Goal: Navigation & Orientation: Find specific page/section

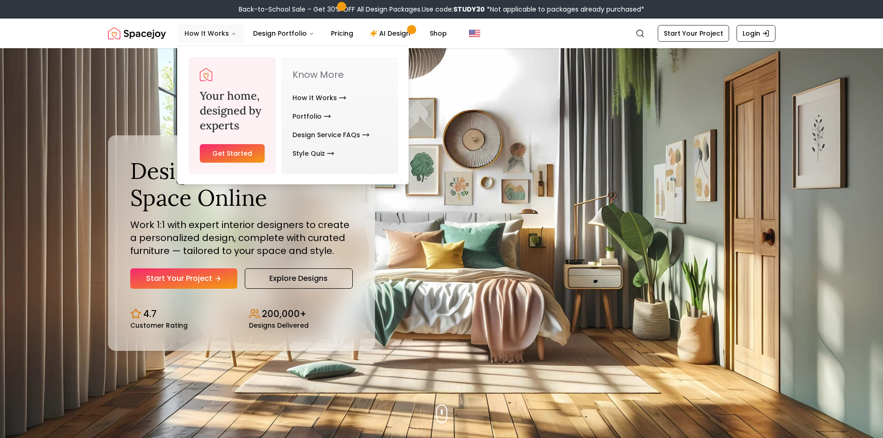
click at [223, 32] on button "How It Works" at bounding box center [210, 33] width 67 height 19
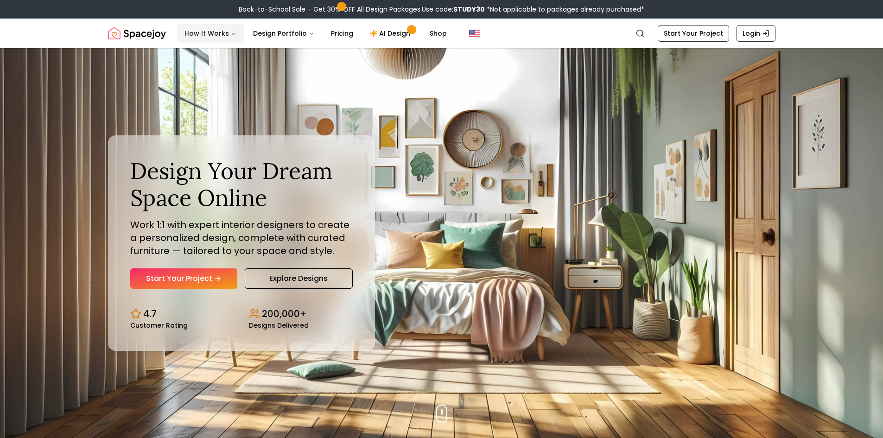
click at [231, 33] on icon "Main" at bounding box center [234, 34] width 6 height 6
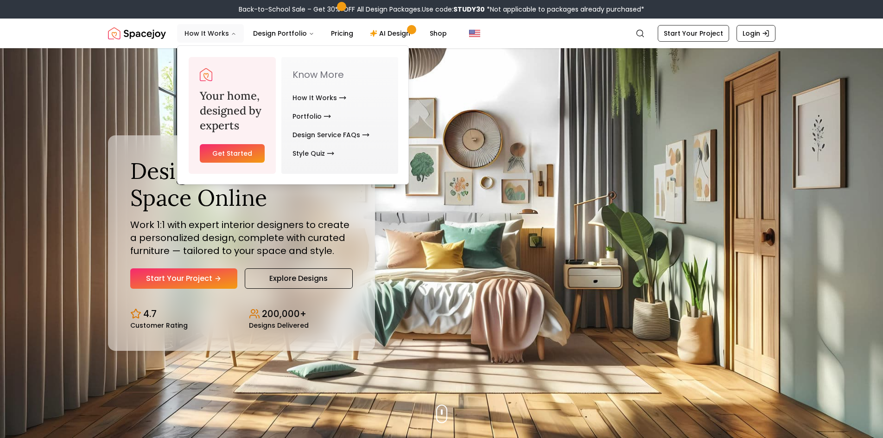
click at [231, 33] on icon "Main" at bounding box center [234, 34] width 6 height 6
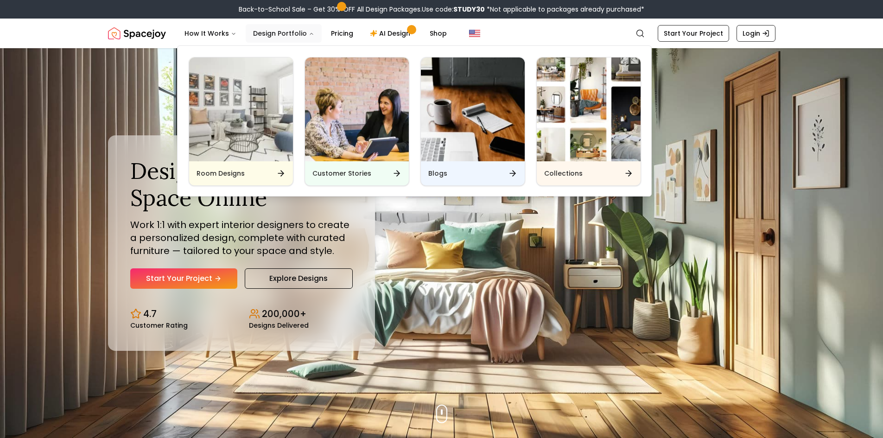
click at [309, 33] on icon "Main" at bounding box center [312, 34] width 6 height 6
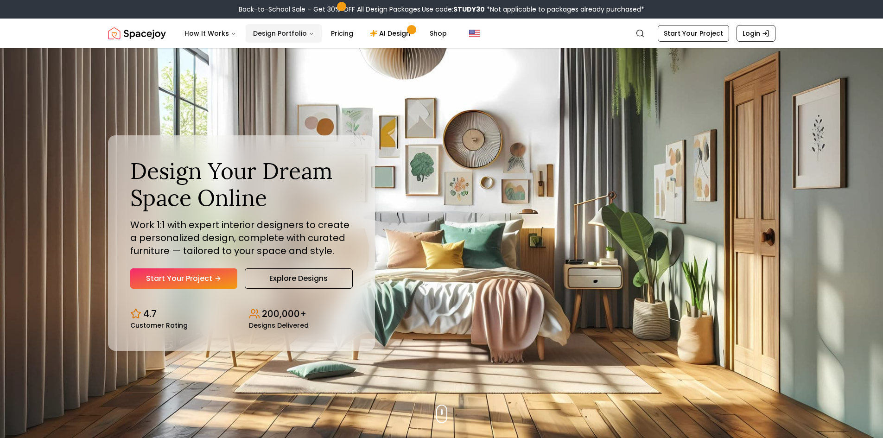
click at [309, 33] on icon "Main" at bounding box center [312, 34] width 6 height 6
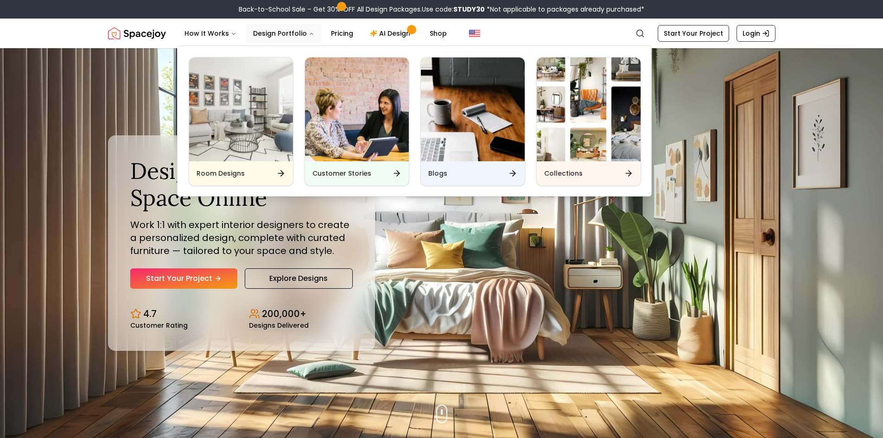
click at [592, 138] on img "Main" at bounding box center [589, 109] width 104 height 104
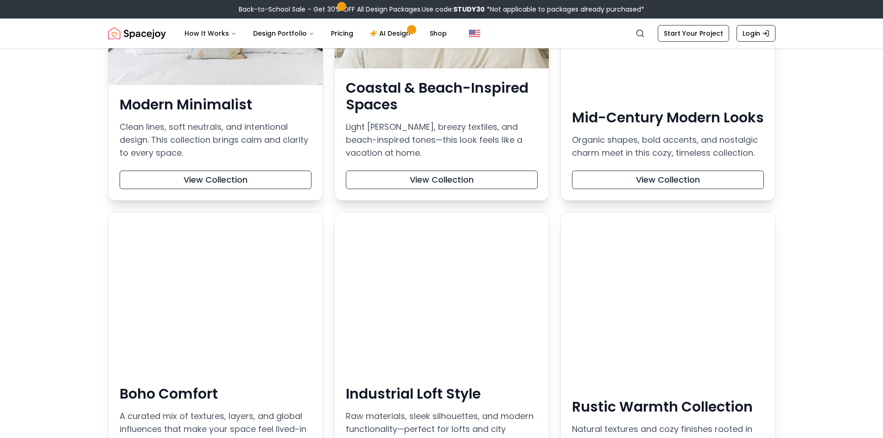
scroll to position [278, 0]
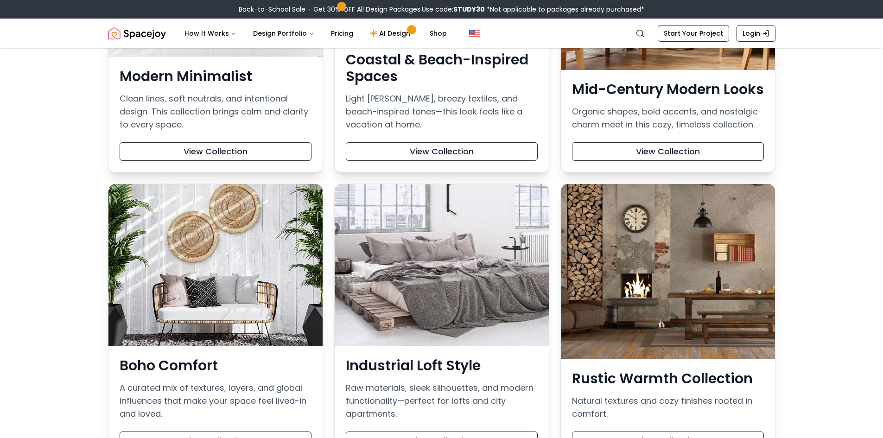
click at [445, 148] on button "View Collection" at bounding box center [442, 151] width 192 height 19
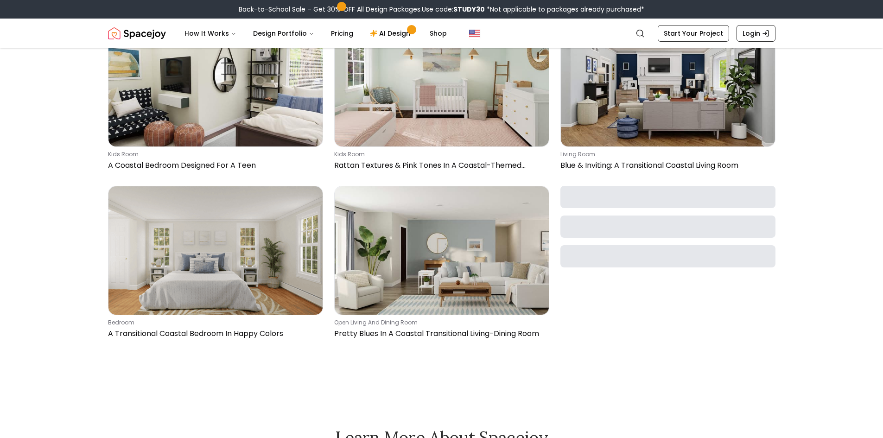
scroll to position [1298, 0]
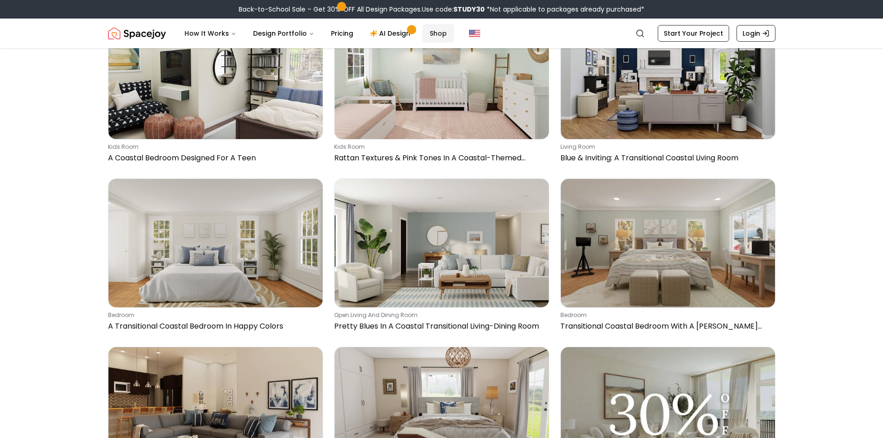
click at [436, 32] on link "Shop" at bounding box center [438, 33] width 32 height 19
